Goal: Task Accomplishment & Management: Manage account settings

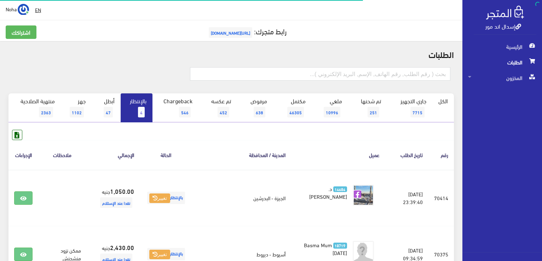
scroll to position [71, 0]
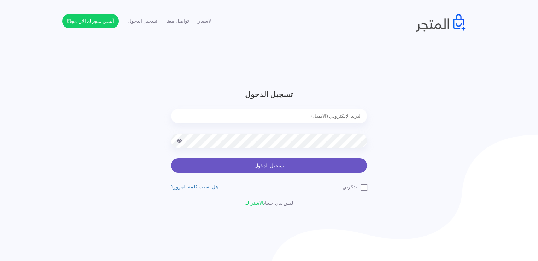
type input "[EMAIL_ADDRESS][DOMAIN_NAME]"
click at [313, 169] on button "تسجيل الدخول" at bounding box center [269, 166] width 196 height 14
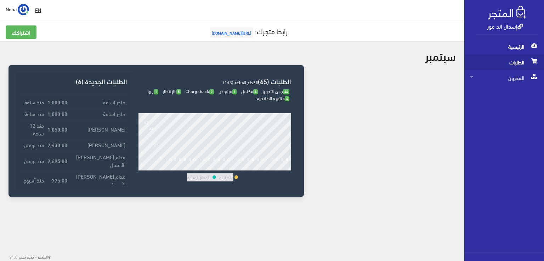
click at [521, 68] on span "الطلبات" at bounding box center [504, 63] width 68 height 16
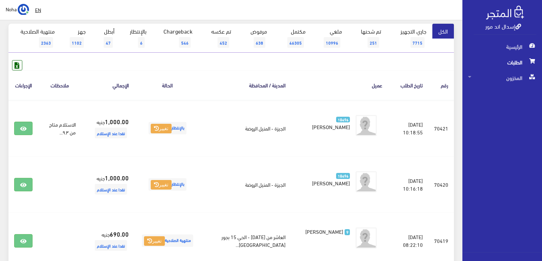
scroll to position [71, 0]
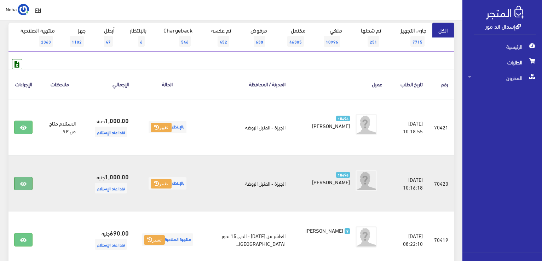
click at [25, 183] on icon at bounding box center [23, 184] width 6 height 6
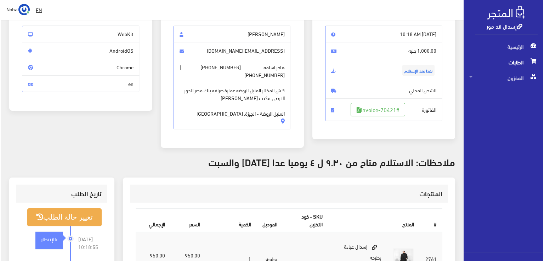
scroll to position [71, 0]
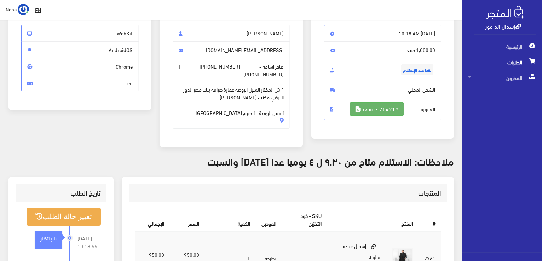
click at [394, 107] on link "#Invoice-70421" at bounding box center [377, 108] width 55 height 13
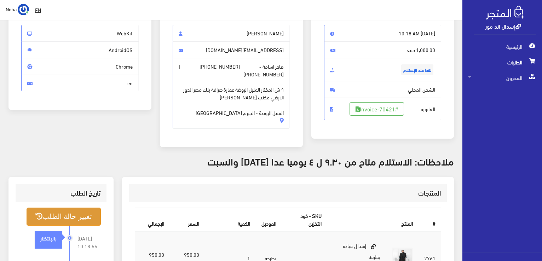
click at [84, 208] on button "تغيير حالة الطلب" at bounding box center [64, 217] width 74 height 18
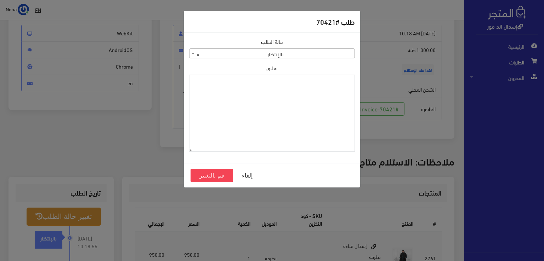
click at [326, 48] on div "حالة الطلب جاري التجهيز تم شحنها ملغي مكتمل مرفوض تم عكس الإلغاء فشل تم رد المب…" at bounding box center [272, 48] width 166 height 21
click at [326, 51] on span "× بالإنتظار" at bounding box center [271, 54] width 165 height 10
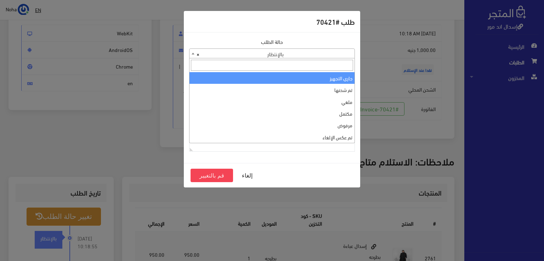
select select "1"
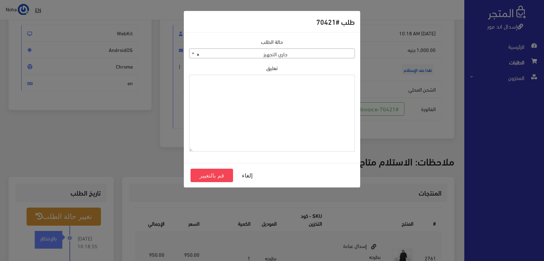
paste textarea "1118135"
type textarea "1118135"
click at [201, 174] on button "قم بالتغيير" at bounding box center [211, 175] width 42 height 13
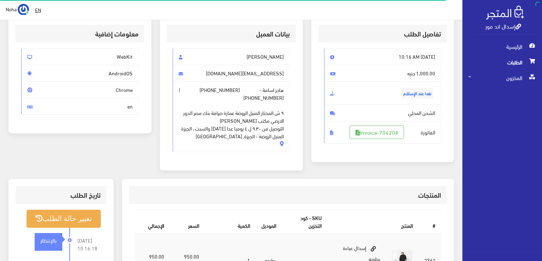
scroll to position [35, 0]
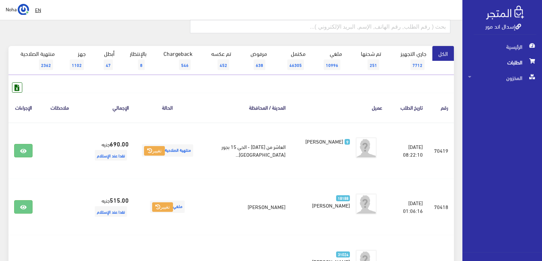
scroll to position [35, 0]
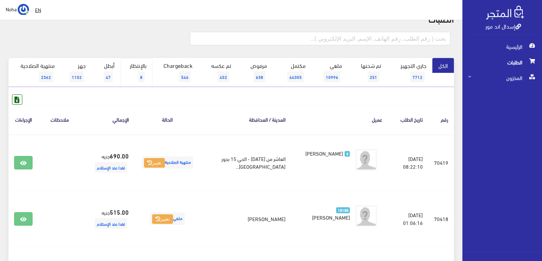
click at [143, 78] on span "8" at bounding box center [141, 77] width 7 height 11
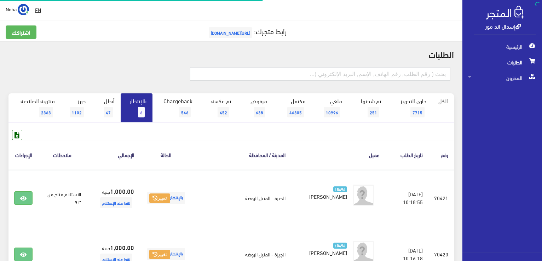
scroll to position [106, 0]
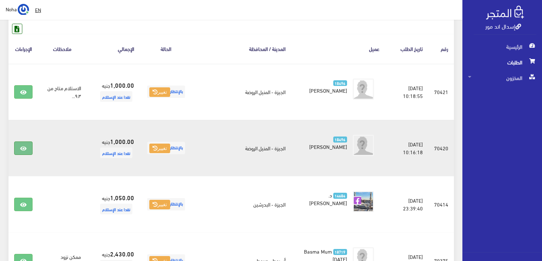
click at [21, 146] on icon at bounding box center [23, 149] width 6 height 6
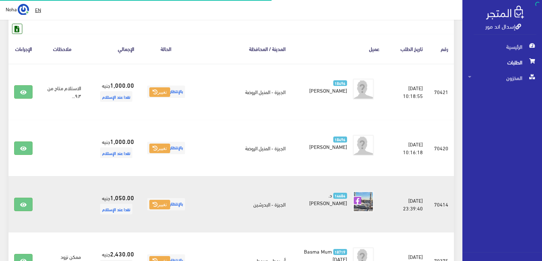
scroll to position [106, 0]
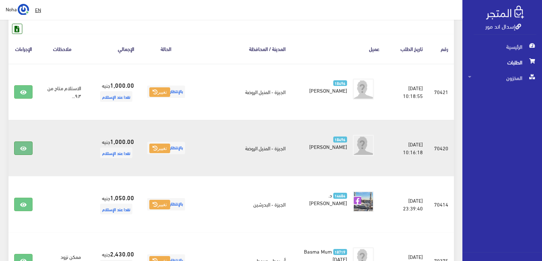
click at [20, 149] on link at bounding box center [23, 148] width 18 height 13
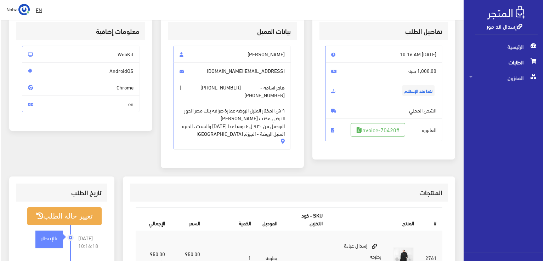
scroll to position [35, 0]
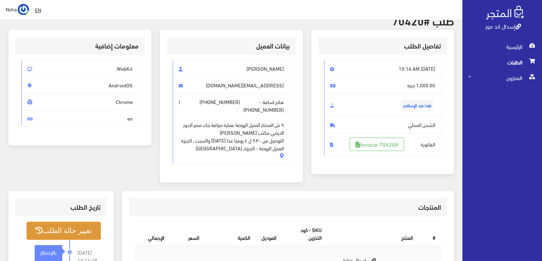
click at [56, 226] on button "تغيير حالة الطلب" at bounding box center [64, 231] width 74 height 18
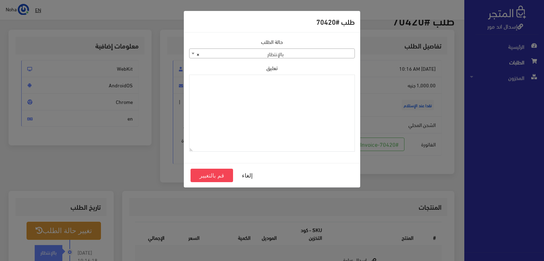
click at [299, 56] on span "× بالإنتظار" at bounding box center [271, 54] width 165 height 10
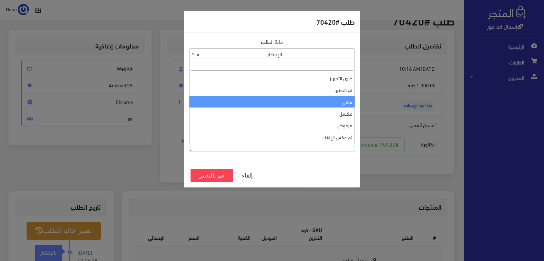
select select "3"
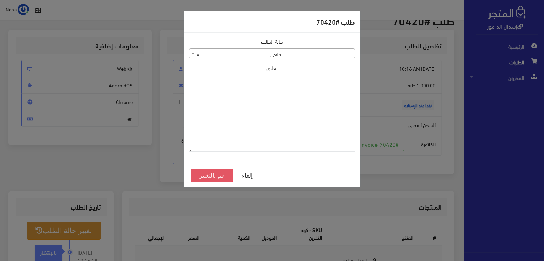
click at [224, 175] on button "قم بالتغيير" at bounding box center [211, 175] width 42 height 13
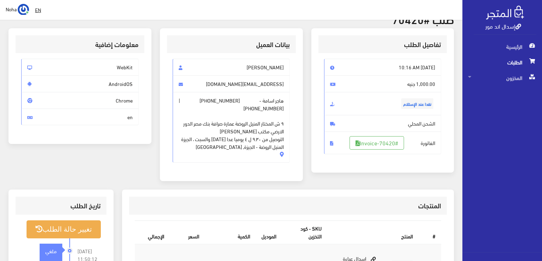
scroll to position [106, 0]
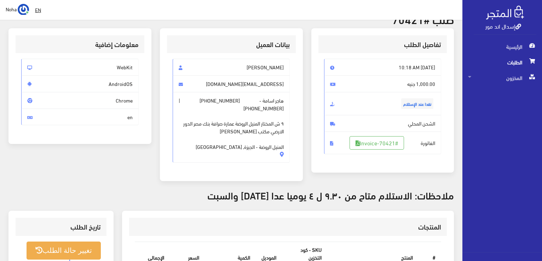
scroll to position [106, 0]
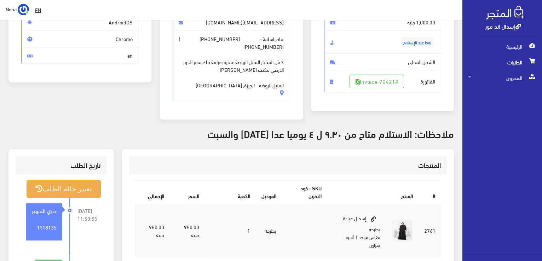
scroll to position [177, 0]
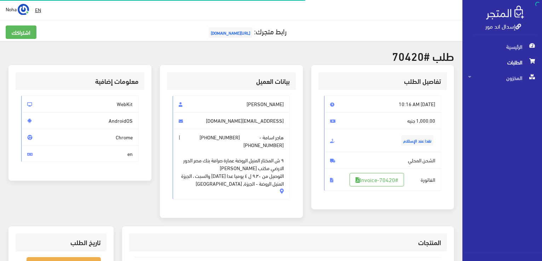
scroll to position [33, 0]
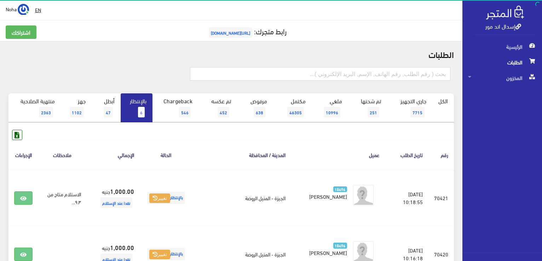
click at [139, 100] on link "بالإنتظار 6" at bounding box center [137, 107] width 32 height 29
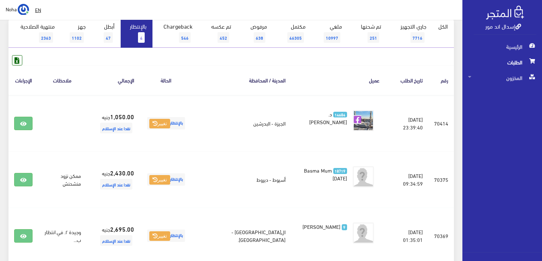
scroll to position [71, 0]
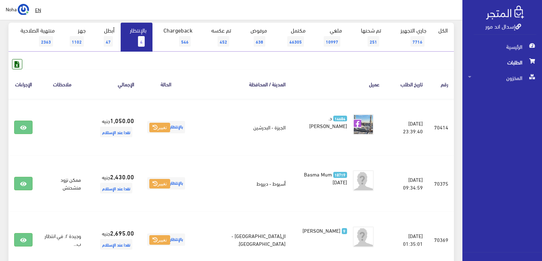
click at [146, 36] on link "بالإنتظار 4" at bounding box center [137, 37] width 32 height 29
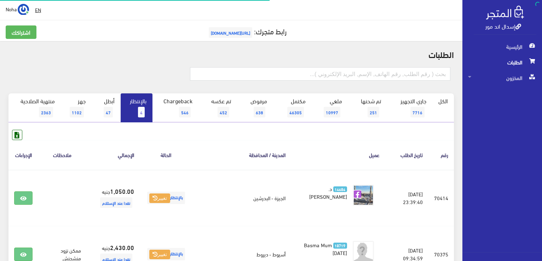
scroll to position [71, 0]
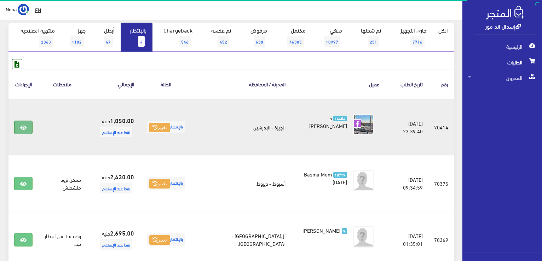
click at [26, 124] on link at bounding box center [23, 127] width 18 height 13
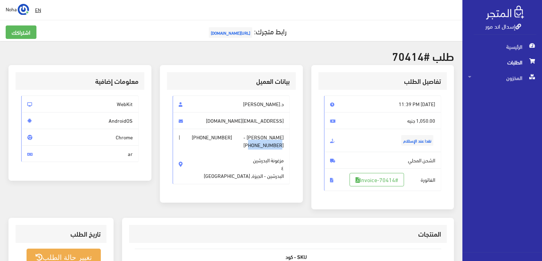
drag, startPoint x: 215, startPoint y: 138, endPoint x: 184, endPoint y: 139, distance: 30.8
click at [184, 139] on span "Sally توفيق - +201069479409 | +201005573076 مزغونة البدرشين ٤ البدرشين - الجيزة…" at bounding box center [232, 157] width 118 height 56
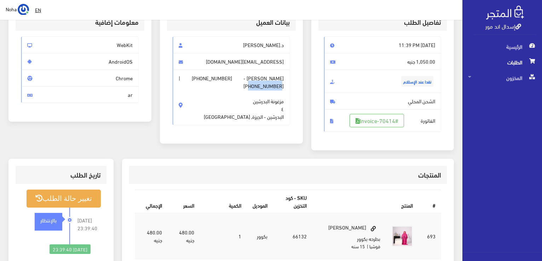
scroll to position [106, 0]
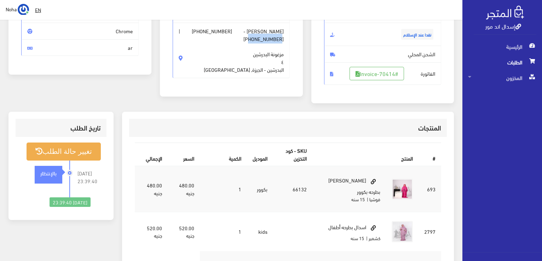
drag, startPoint x: 285, startPoint y: 47, endPoint x: 253, endPoint y: 47, distance: 32.6
click at [253, 47] on span "Sally توفيق - +201069479409 | +201005573076 مزغونة البدرشين ٤ البدرشين - الجيزة…" at bounding box center [232, 51] width 118 height 56
click at [271, 48] on span "مزغونة البدرشين ٤ البدرشين - الجيزة, مصر" at bounding box center [244, 57] width 80 height 31
click at [271, 47] on span "مزغونة البدرشين ٤ البدرشين - الجيزة, مصر" at bounding box center [244, 57] width 80 height 31
drag, startPoint x: 269, startPoint y: 46, endPoint x: 279, endPoint y: 47, distance: 9.6
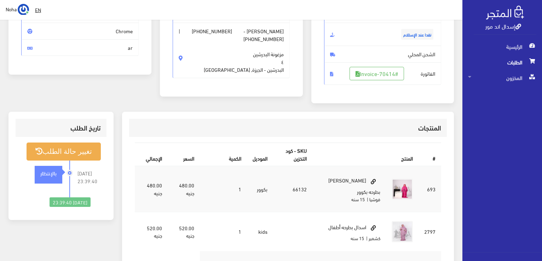
click at [279, 47] on span "مزغونة البدرشين ٤ البدرشين - الجيزة, مصر" at bounding box center [244, 57] width 80 height 31
click at [271, 47] on span "مزغونة البدرشين ٤ البدرشين - الجيزة, مصر" at bounding box center [244, 57] width 80 height 31
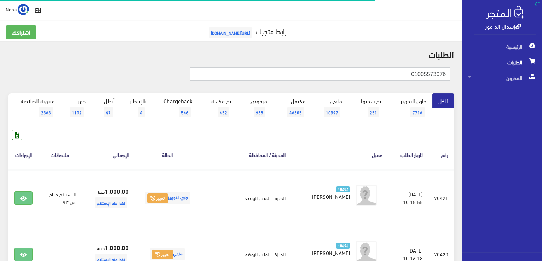
type input "01005573076"
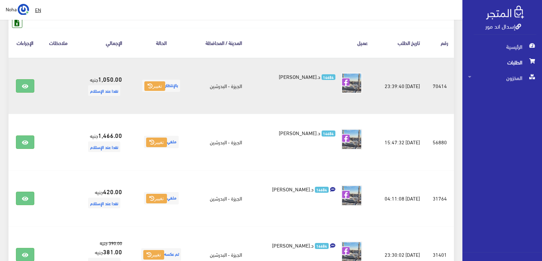
scroll to position [71, 0]
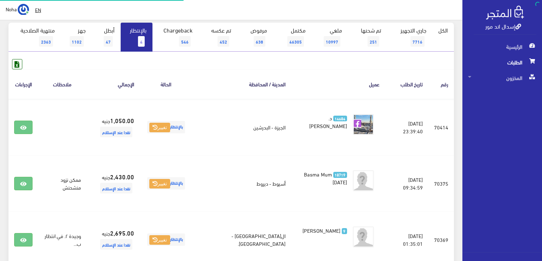
scroll to position [71, 0]
click at [144, 44] on span "4" at bounding box center [141, 41] width 7 height 11
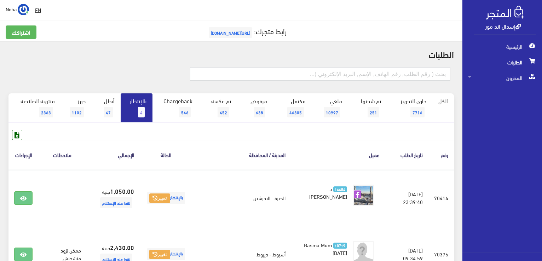
click at [140, 115] on span "4" at bounding box center [141, 112] width 7 height 11
